Goal: Task Accomplishment & Management: Manage account settings

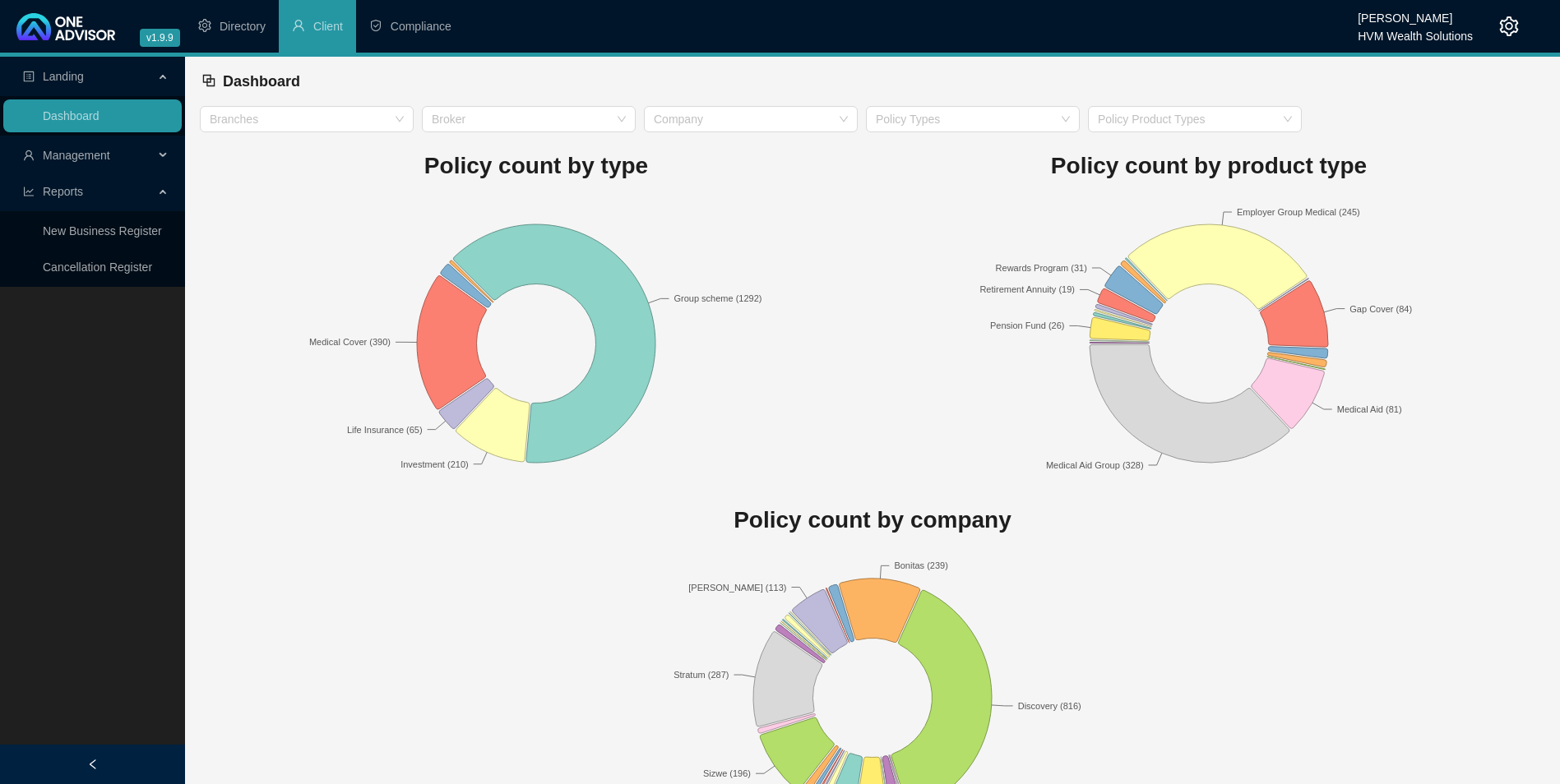
click at [81, 153] on span "Management" at bounding box center [76, 155] width 67 height 13
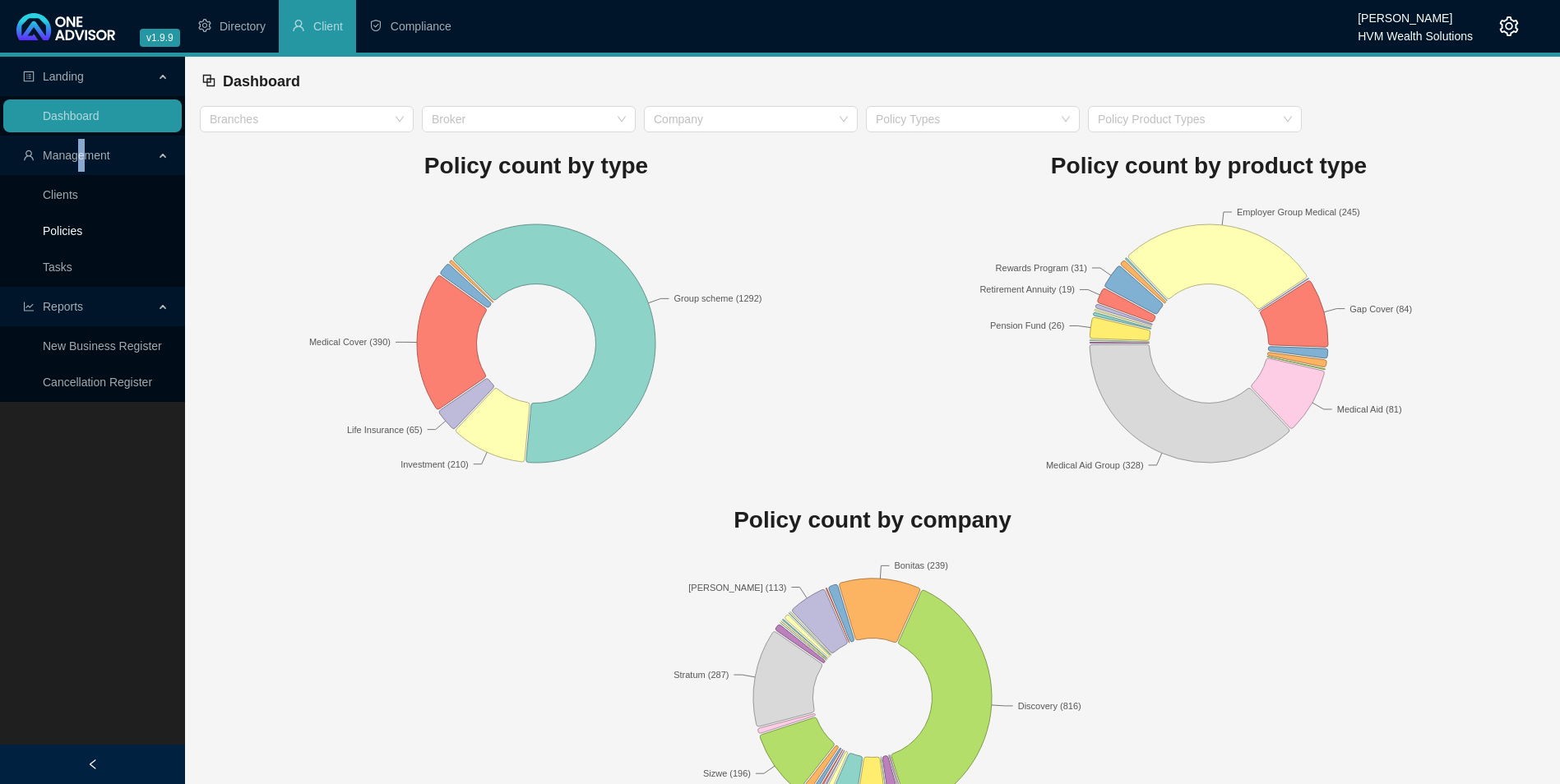
drag, startPoint x: 81, startPoint y: 153, endPoint x: 67, endPoint y: 231, distance: 79.2
click at [67, 231] on link "Policies" at bounding box center [62, 230] width 39 height 13
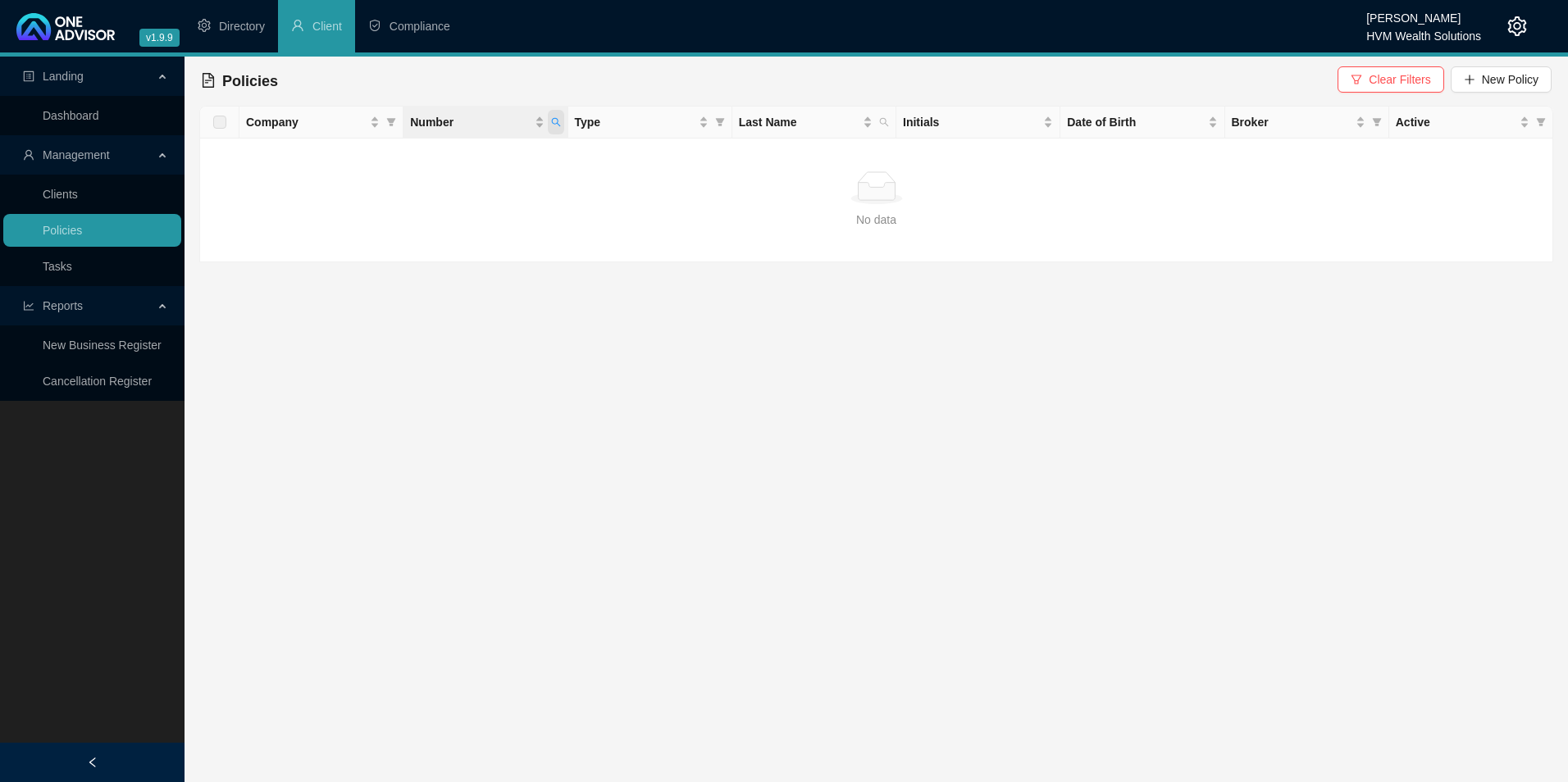
click at [558, 128] on span "Number" at bounding box center [556, 122] width 17 height 24
click at [456, 189] on span "Search" at bounding box center [448, 186] width 36 height 18
click at [557, 126] on div at bounding box center [876, 184] width 1354 height 157
click at [558, 127] on span "Number" at bounding box center [556, 122] width 17 height 24
click at [437, 150] on input "816521820" at bounding box center [479, 158] width 154 height 26
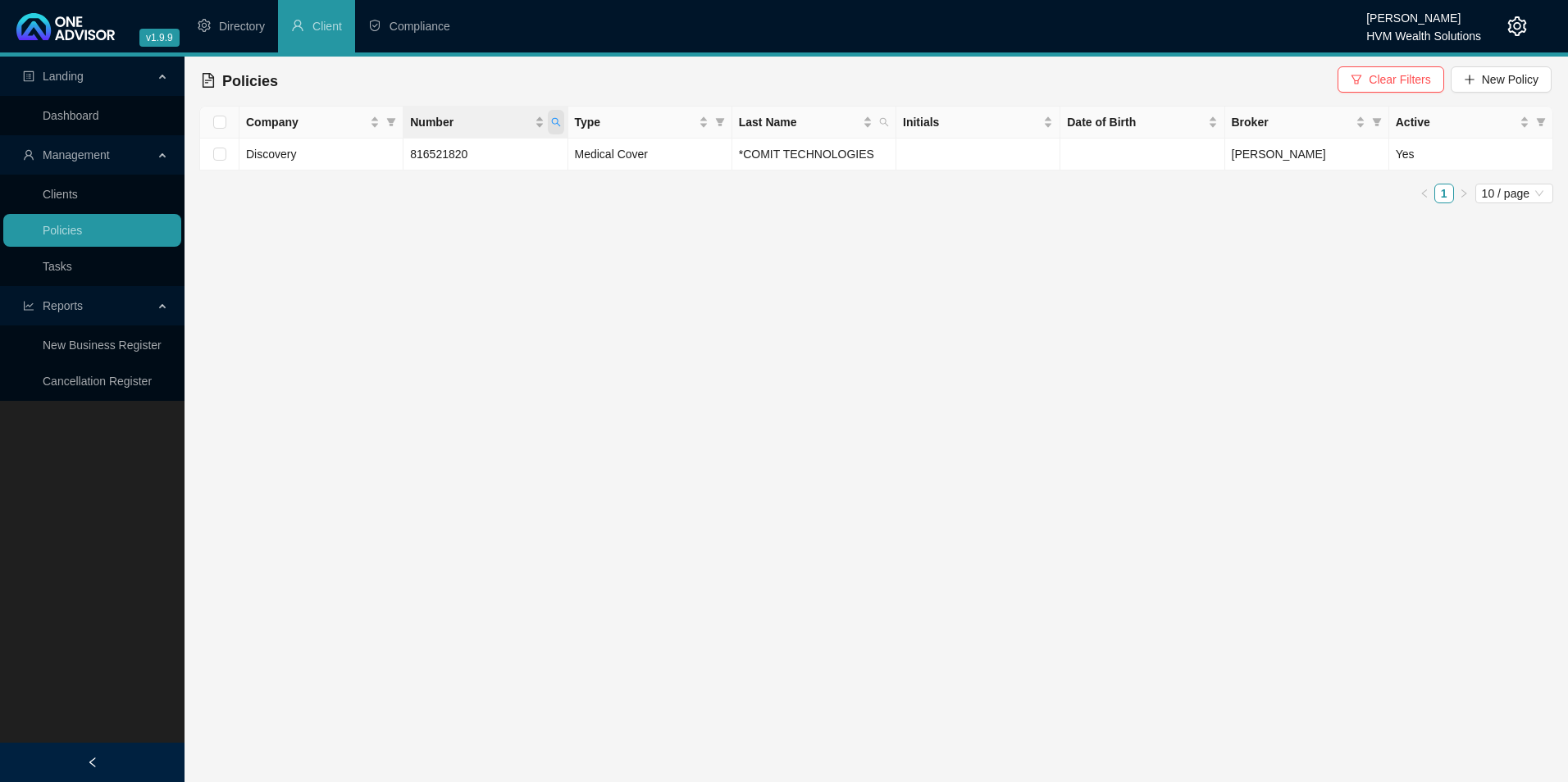
click at [558, 118] on icon "search" at bounding box center [556, 122] width 10 height 10
drag, startPoint x: 486, startPoint y: 161, endPoint x: 394, endPoint y: 166, distance: 92.1
click at [394, 166] on body "v1.9.9 [PERSON_NAME] HVM Wealth Solutions Directory Client Compliance Landing D…" at bounding box center [784, 391] width 1568 height 782
paste input "638378841"
click at [436, 154] on input "638378841" at bounding box center [479, 158] width 154 height 26
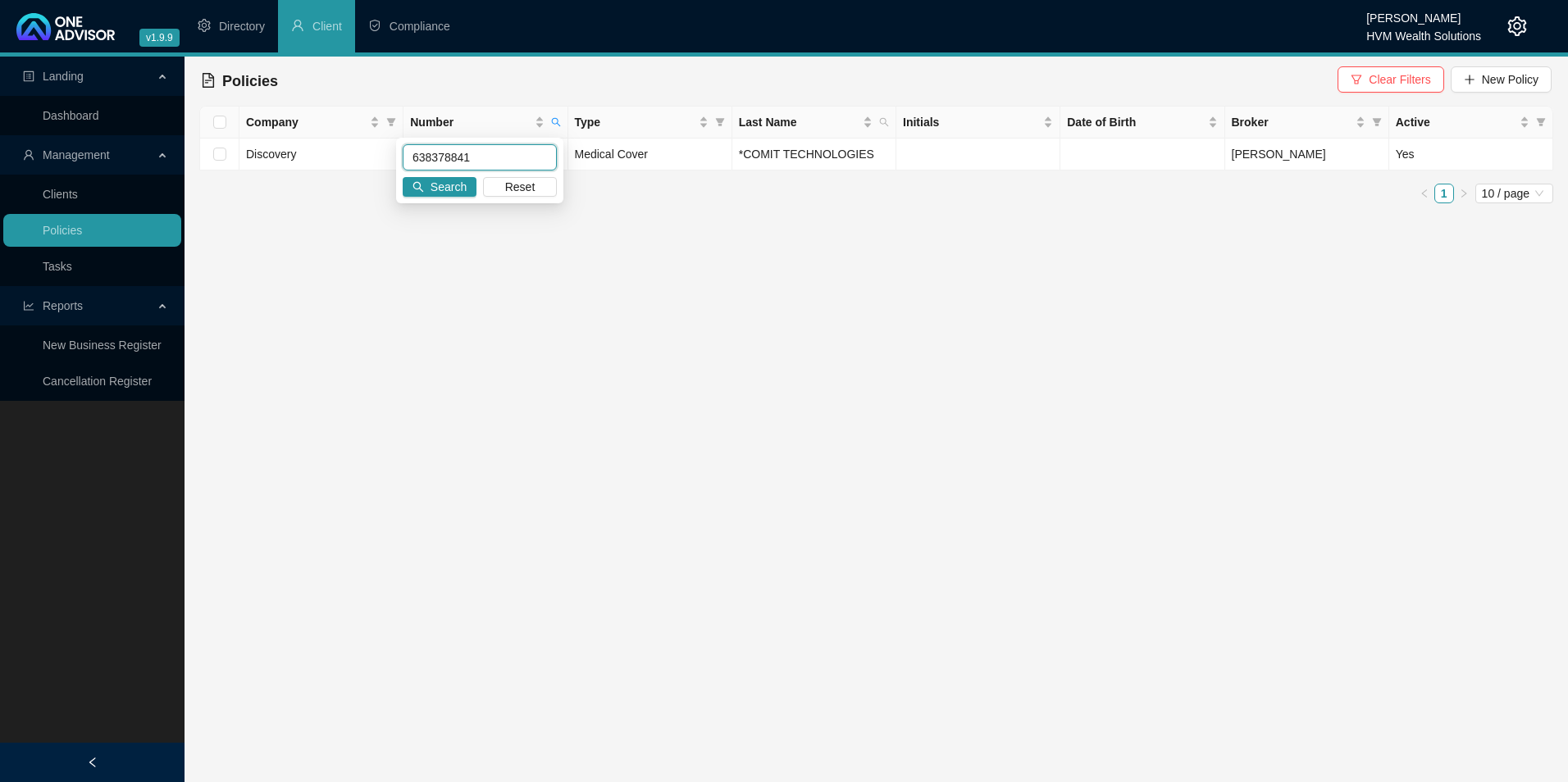
type input "638378841"
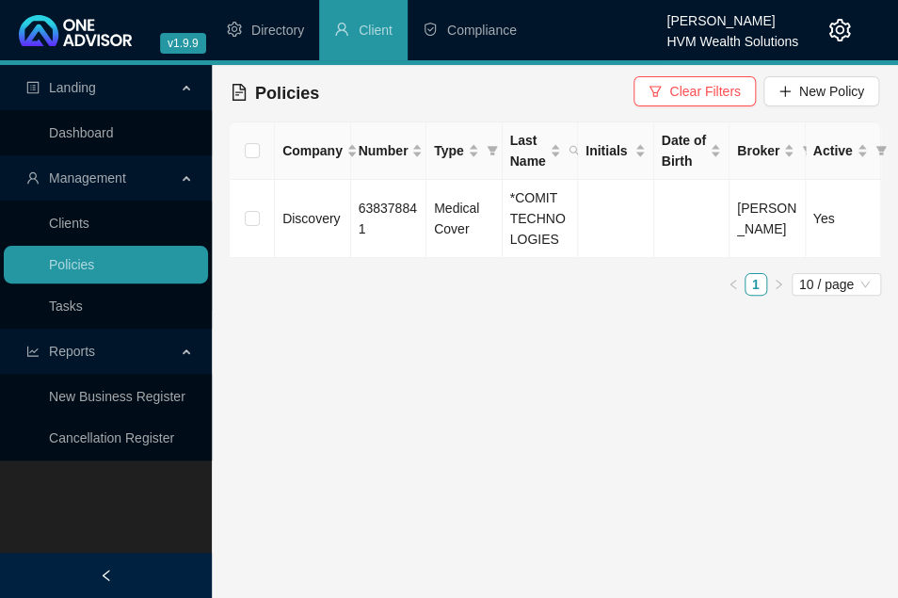
click at [842, 31] on icon "setting" at bounding box center [840, 30] width 22 height 23
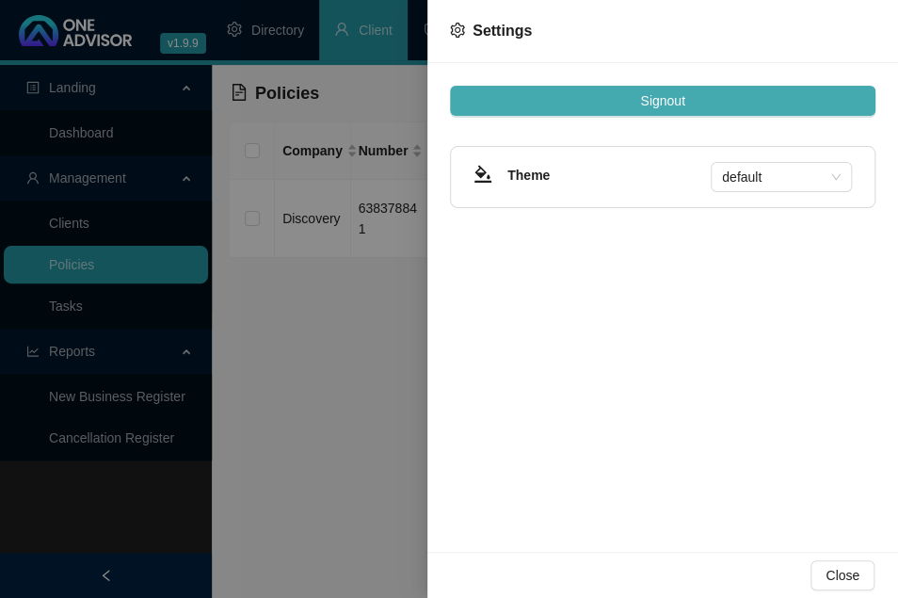
click at [692, 108] on button "Signout" at bounding box center [663, 101] width 426 height 30
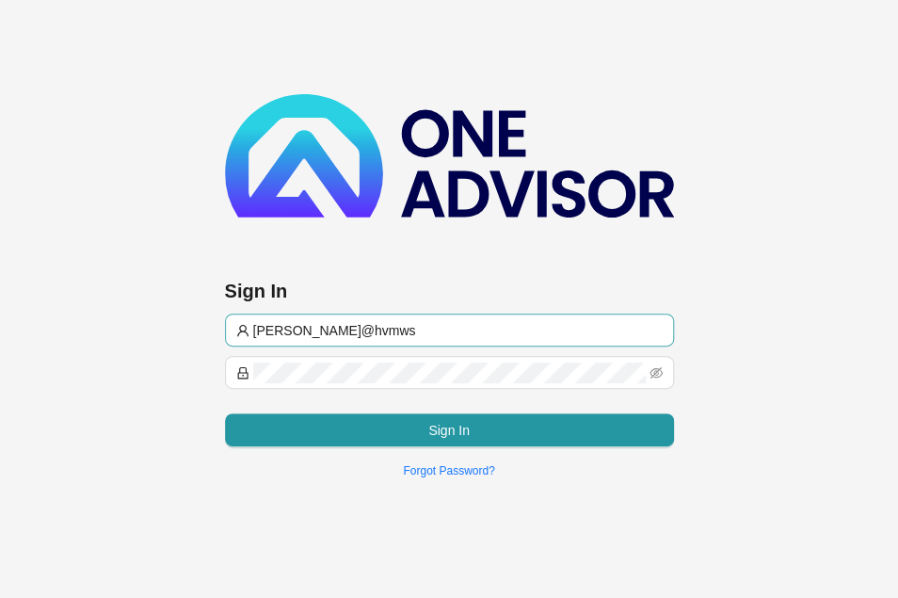
click at [395, 323] on input "[PERSON_NAME]@hvmws" at bounding box center [458, 330] width 410 height 21
type input "[EMAIL_ADDRESS][DOMAIN_NAME]"
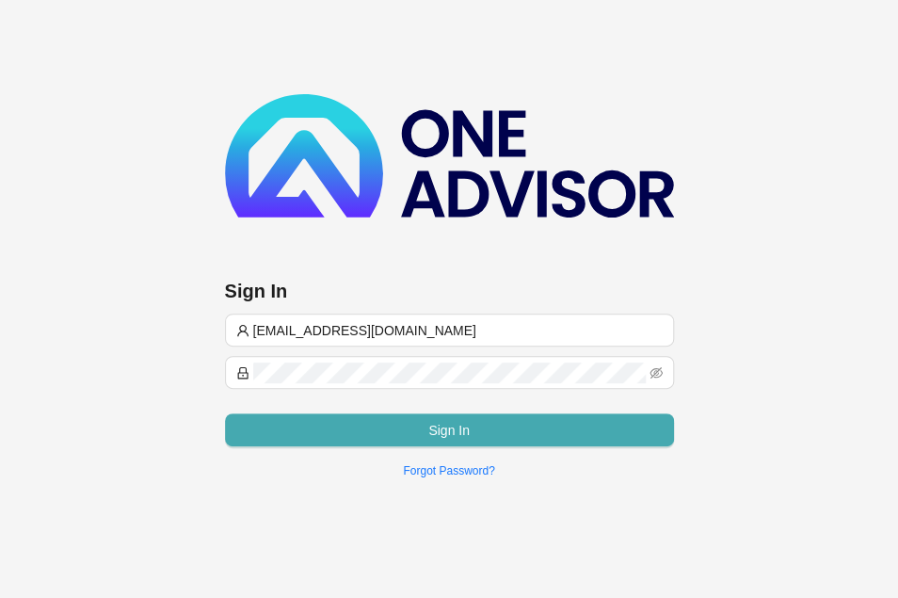
click at [388, 442] on button "Sign In" at bounding box center [449, 429] width 449 height 33
